Goal: Transaction & Acquisition: Purchase product/service

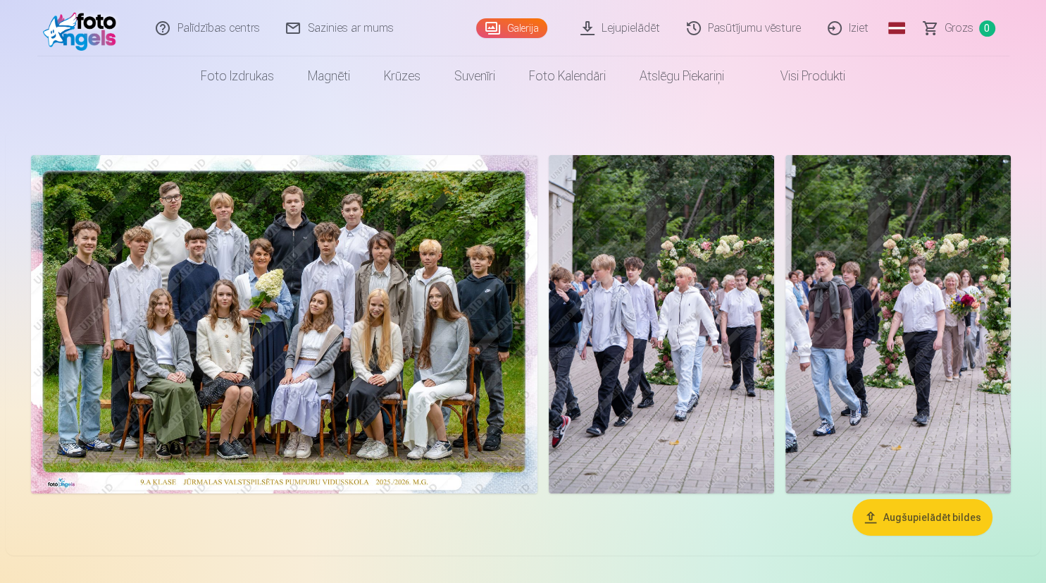
click at [356, 341] on img at bounding box center [284, 324] width 507 height 338
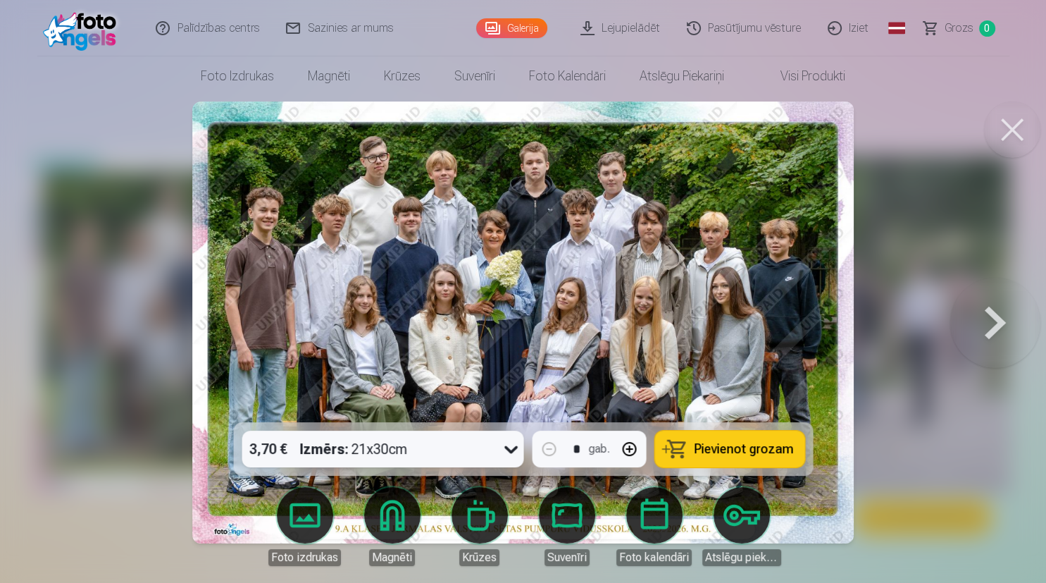
click at [738, 447] on span "Pievienot grozam" at bounding box center [743, 449] width 99 height 13
click at [1003, 136] on button at bounding box center [1012, 129] width 56 height 56
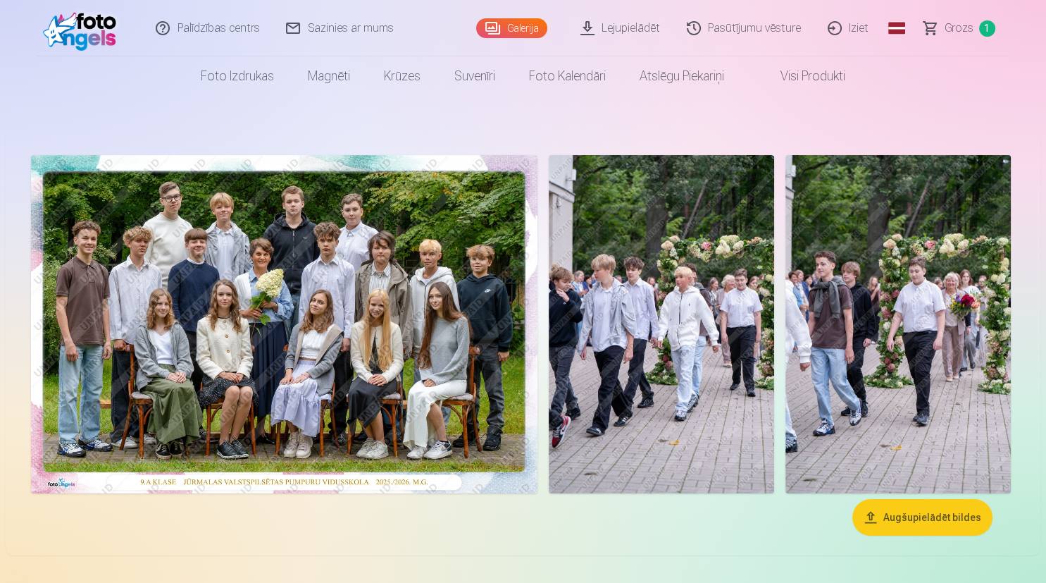
click at [638, 340] on img at bounding box center [661, 324] width 225 height 338
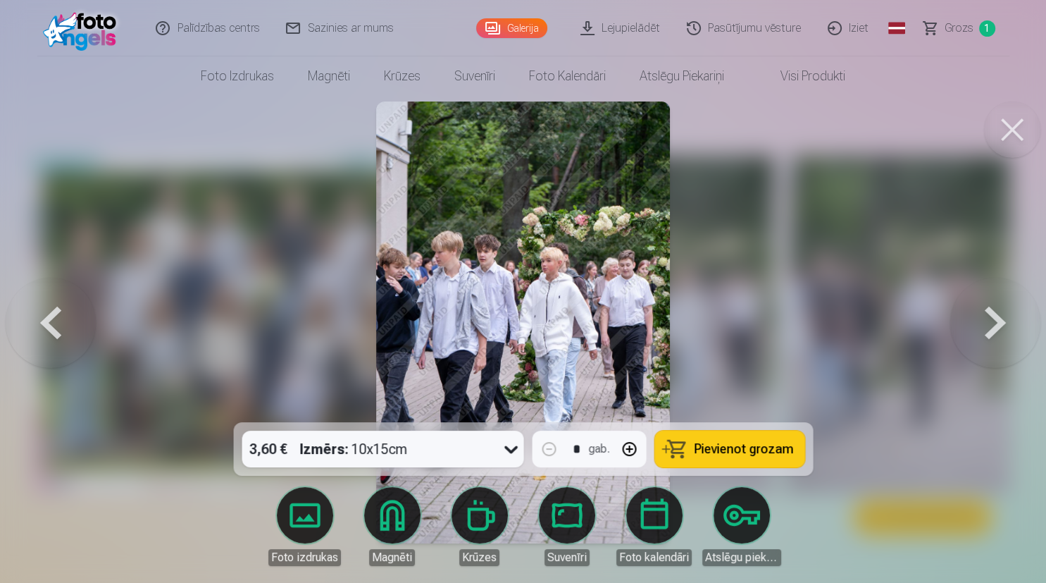
click at [999, 333] on button at bounding box center [996, 322] width 90 height 171
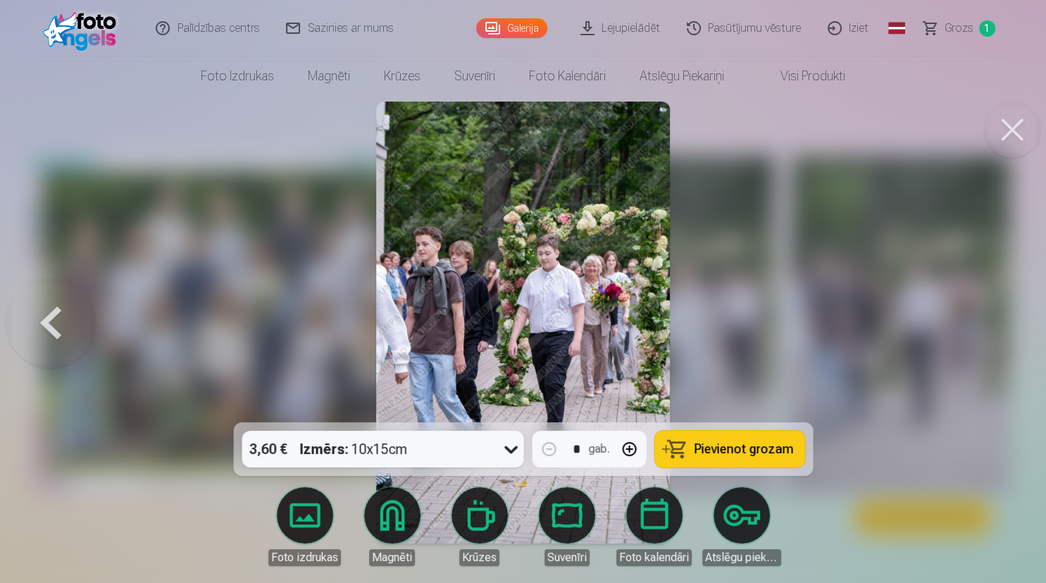
click at [557, 311] on img at bounding box center [523, 322] width 295 height 442
click at [559, 321] on img at bounding box center [523, 322] width 295 height 442
click at [66, 324] on button at bounding box center [51, 322] width 90 height 171
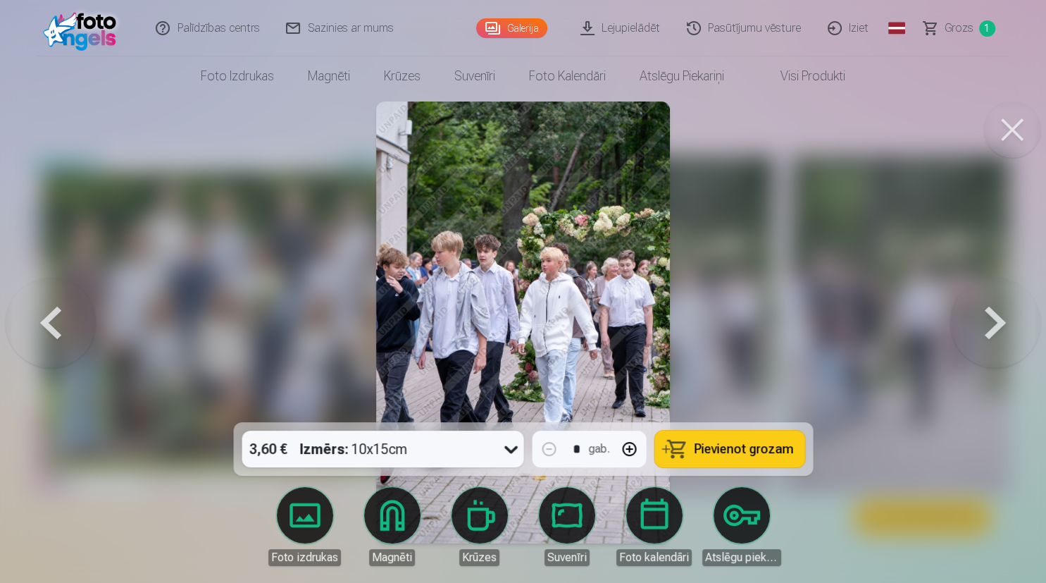
click at [984, 328] on button at bounding box center [996, 322] width 90 height 171
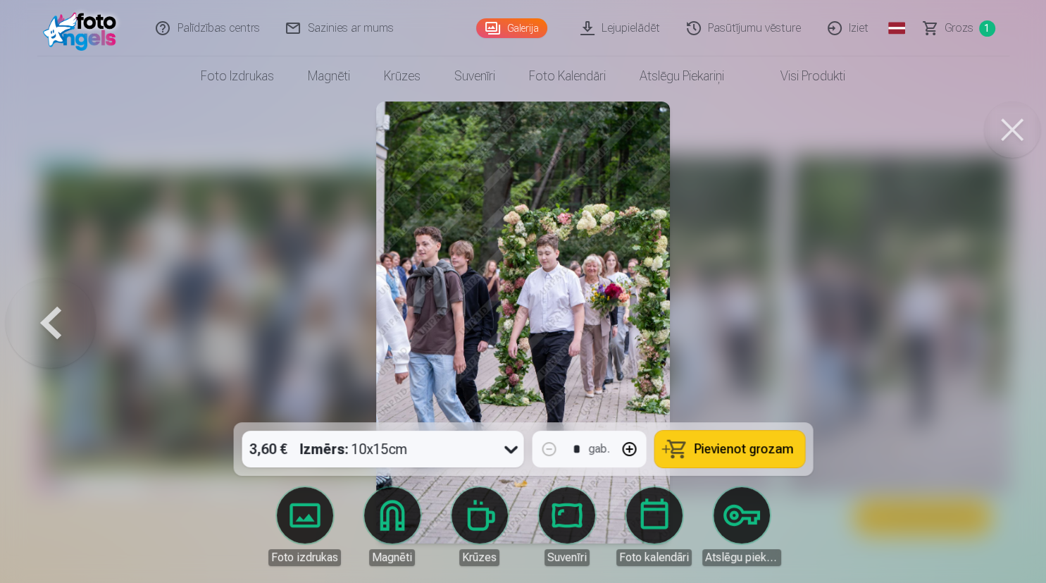
click at [769, 452] on span "Pievienot grozam" at bounding box center [743, 449] width 99 height 13
click at [963, 27] on span "Grozs" at bounding box center [959, 28] width 29 height 17
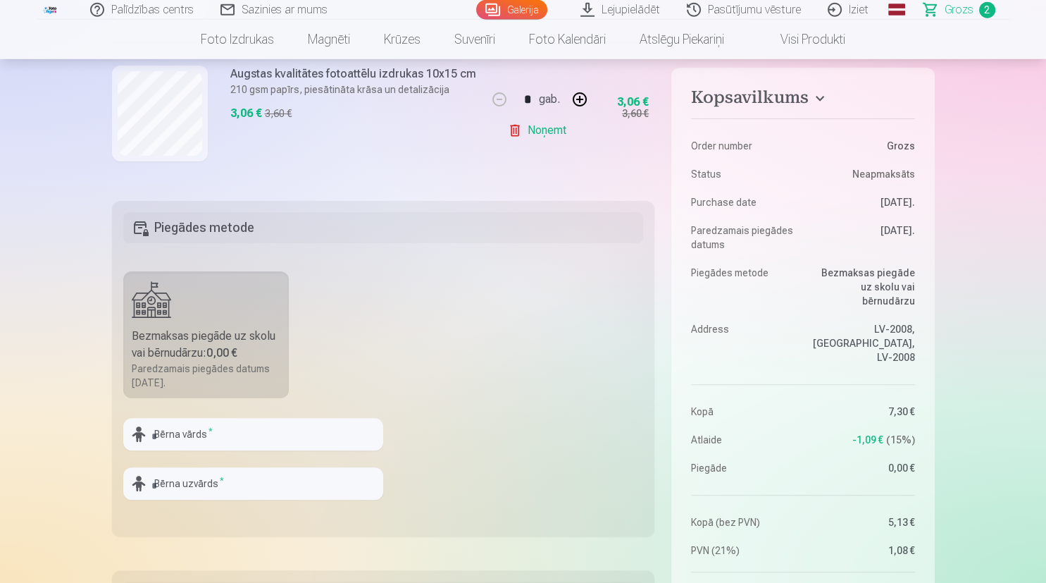
scroll to position [297, 0]
click at [221, 438] on input "text" at bounding box center [253, 433] width 260 height 32
type input "******"
click at [209, 480] on input "text" at bounding box center [253, 482] width 260 height 32
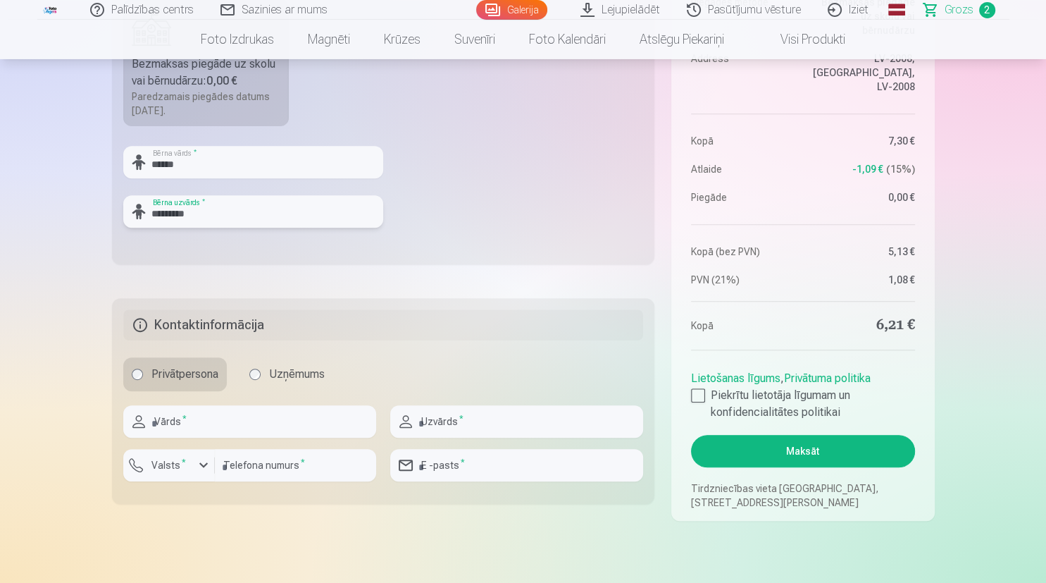
scroll to position [595, 0]
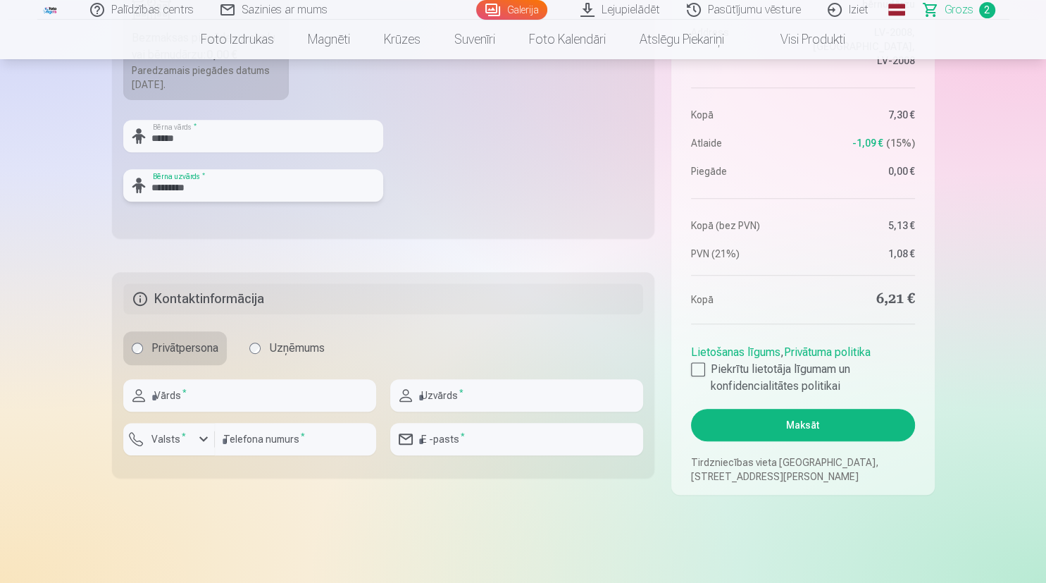
type input "*********"
click at [218, 391] on input "text" at bounding box center [249, 395] width 253 height 32
type input "*****"
click at [443, 397] on input "text" at bounding box center [516, 395] width 253 height 32
type input "*********"
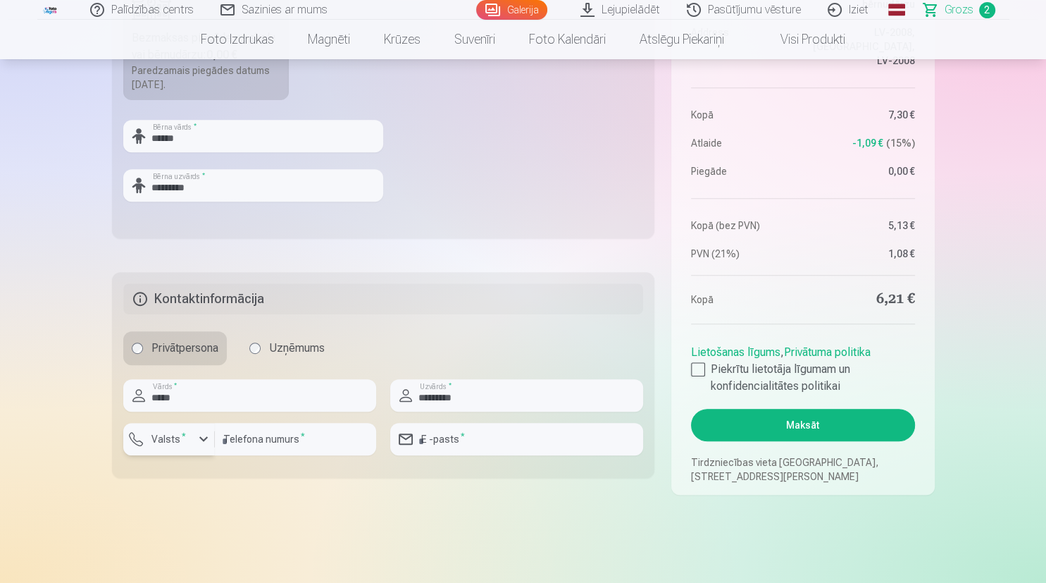
click at [201, 440] on div "button" at bounding box center [203, 439] width 17 height 17
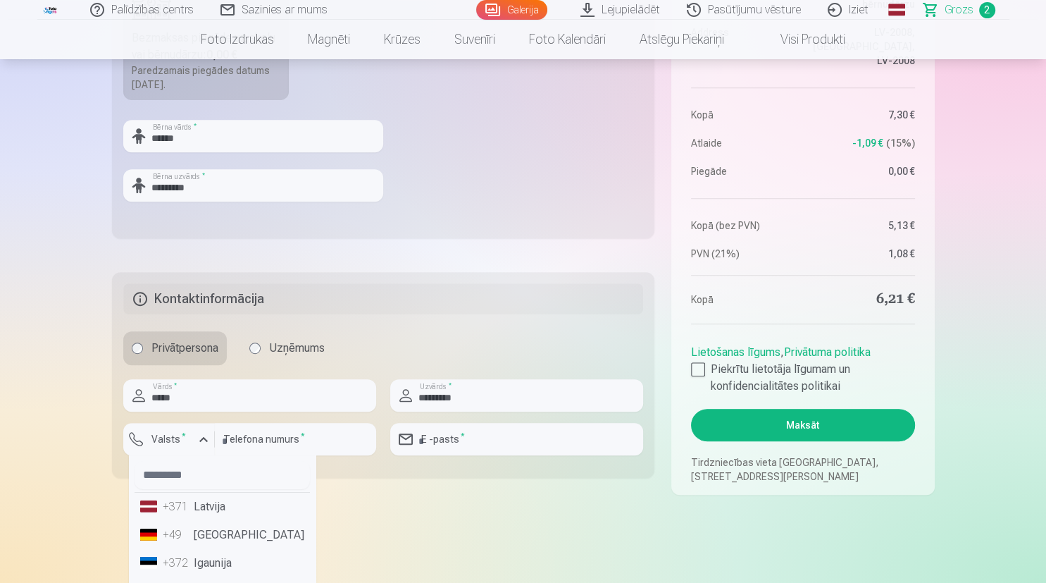
click at [192, 507] on li "+371 Latvija" at bounding box center [222, 507] width 175 height 28
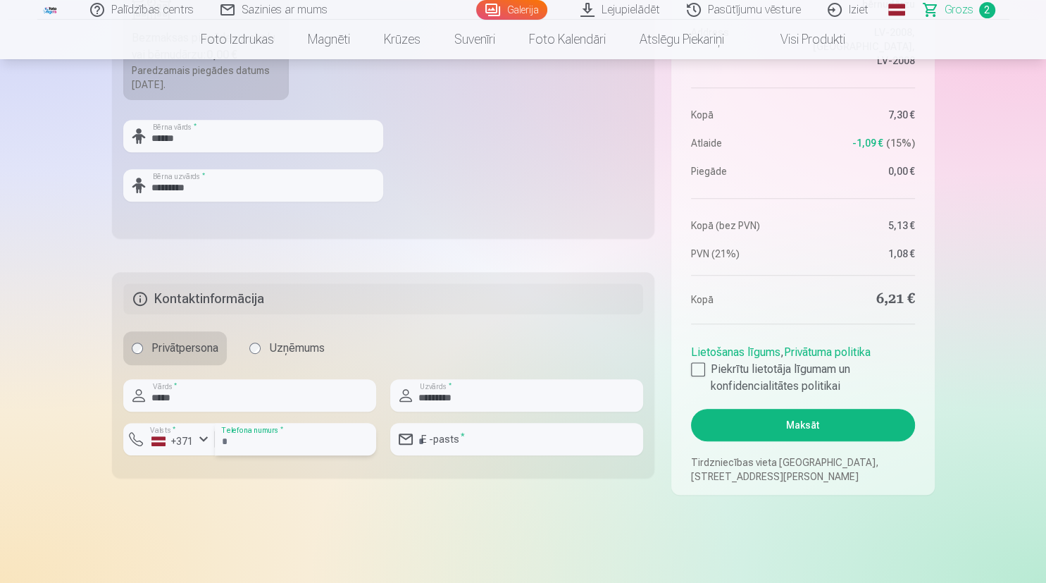
click at [261, 444] on input "number" at bounding box center [295, 439] width 161 height 32
type input "********"
click at [459, 439] on input "email" at bounding box center [516, 439] width 253 height 32
type input "**********"
click at [697, 364] on div at bounding box center [698, 369] width 14 height 14
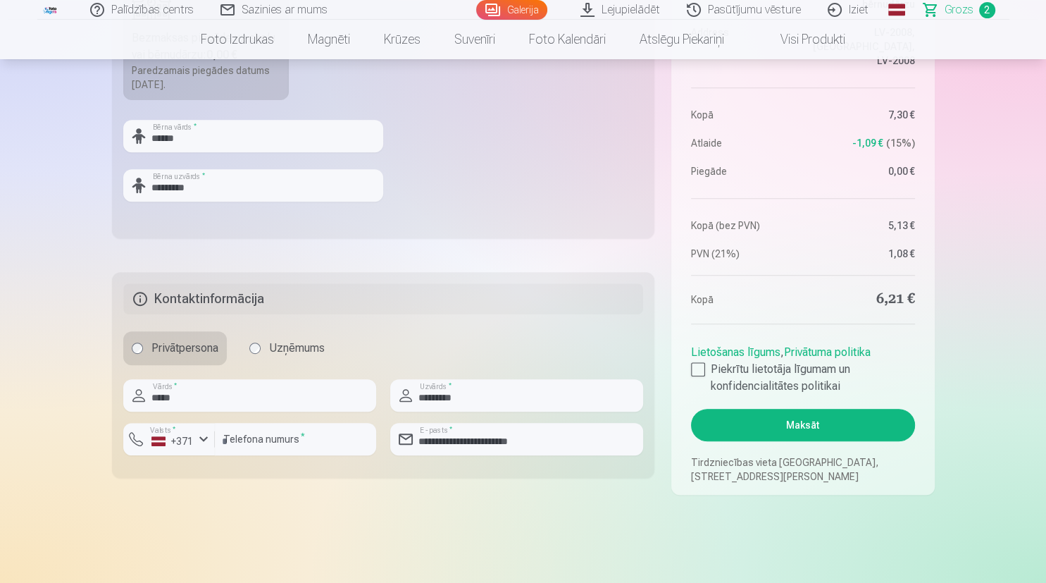
click at [793, 427] on button "Maksāt" at bounding box center [802, 425] width 223 height 32
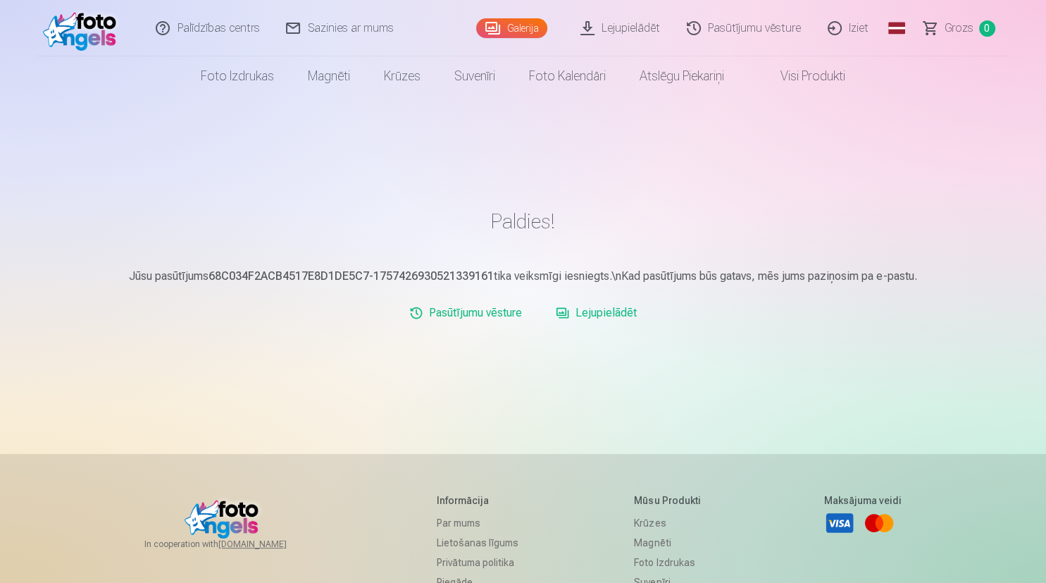
click at [639, 28] on link "Lejupielādēt" at bounding box center [621, 28] width 106 height 56
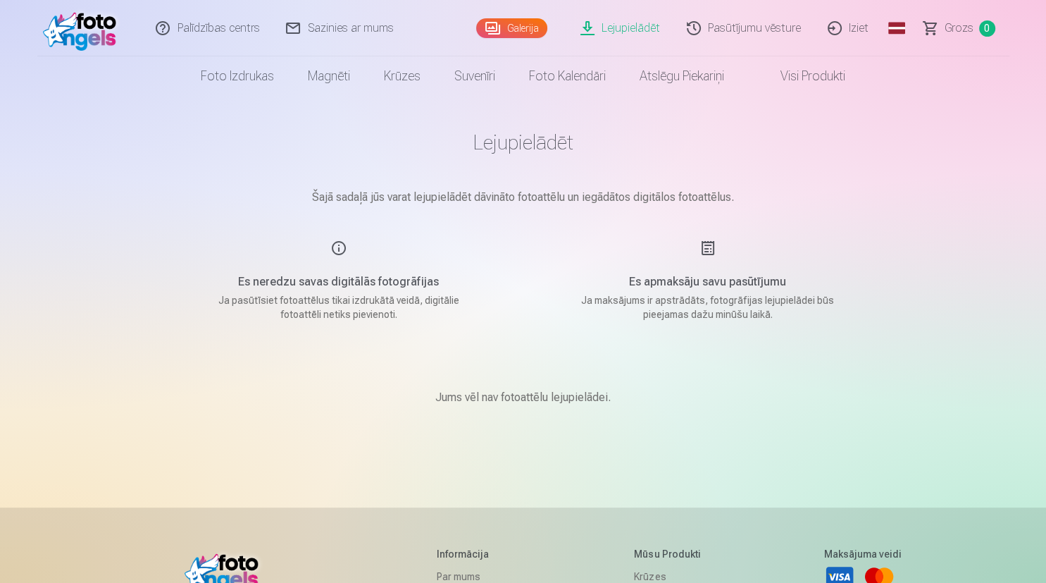
click at [88, 19] on img at bounding box center [83, 28] width 81 height 45
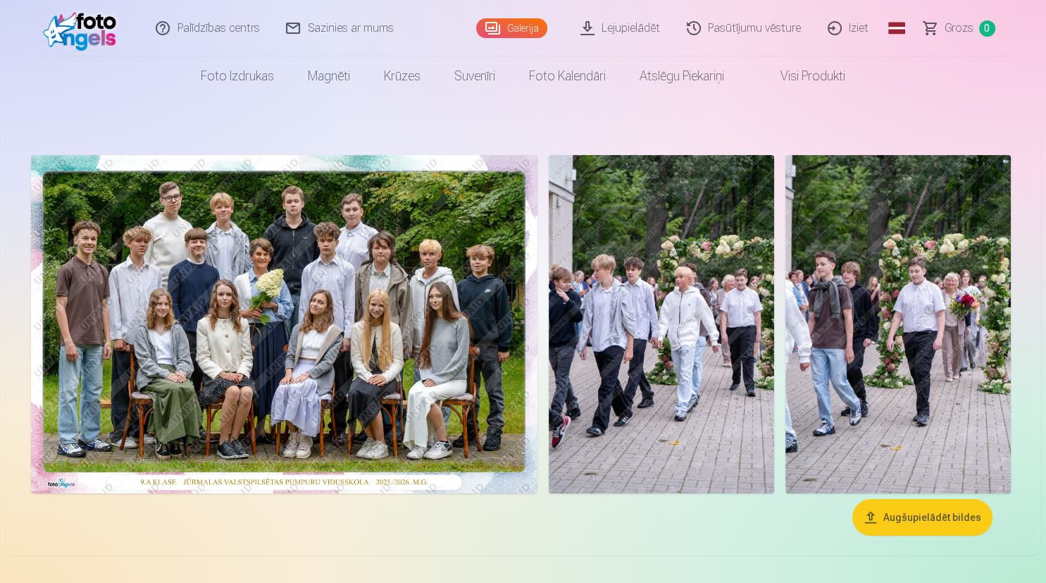
click at [853, 25] on link "Iziet" at bounding box center [849, 28] width 68 height 56
